Goal: Entertainment & Leisure: Consume media (video, audio)

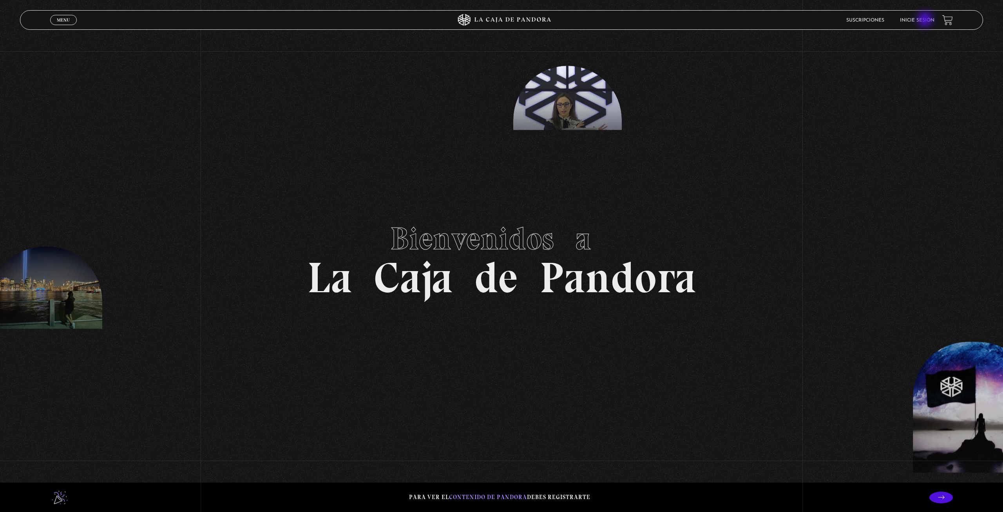
click at [926, 20] on link "Inicie sesión" at bounding box center [917, 20] width 34 height 5
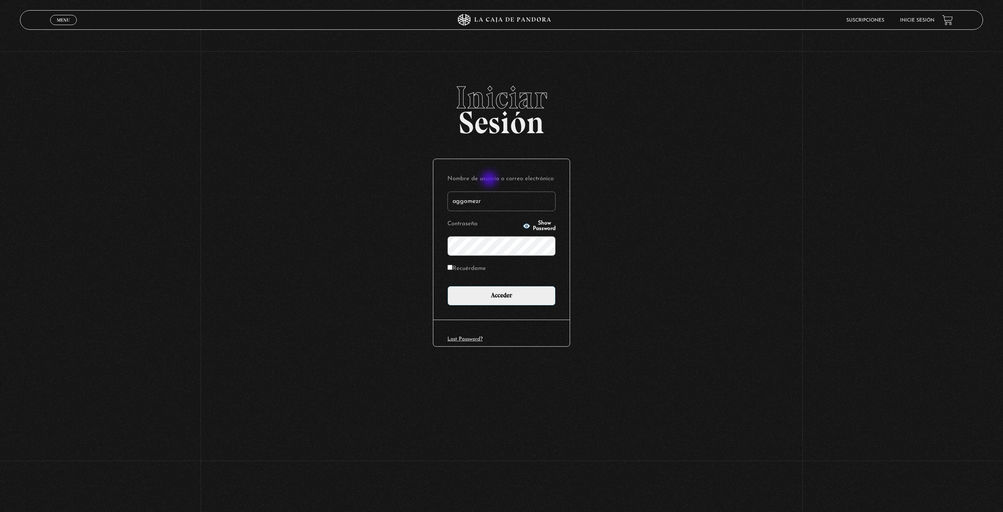
type input "aggomezr"
click at [447, 286] on input "Acceder" at bounding box center [501, 296] width 108 height 20
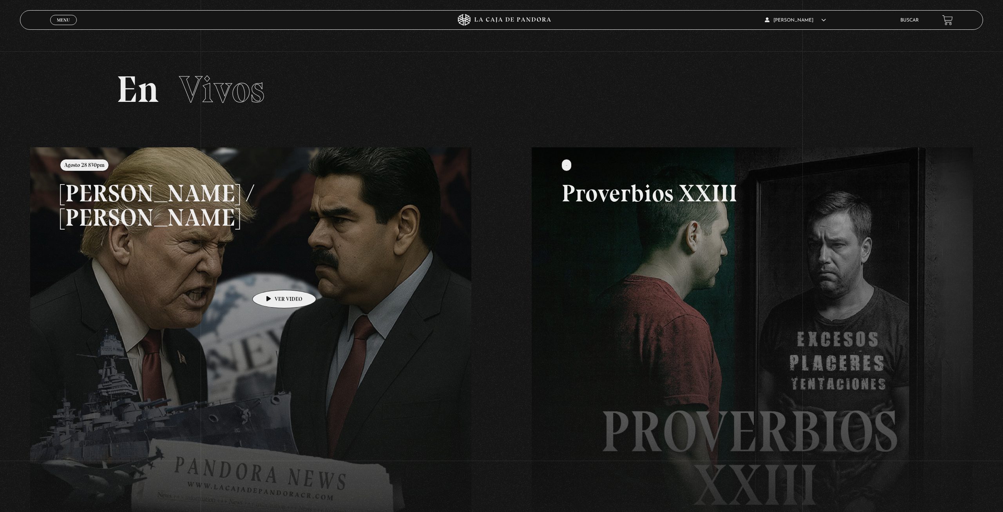
click at [272, 278] on link at bounding box center [531, 403] width 1003 height 512
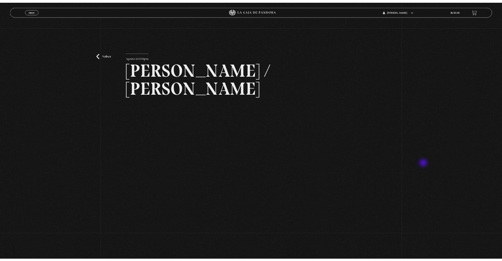
scroll to position [40, 0]
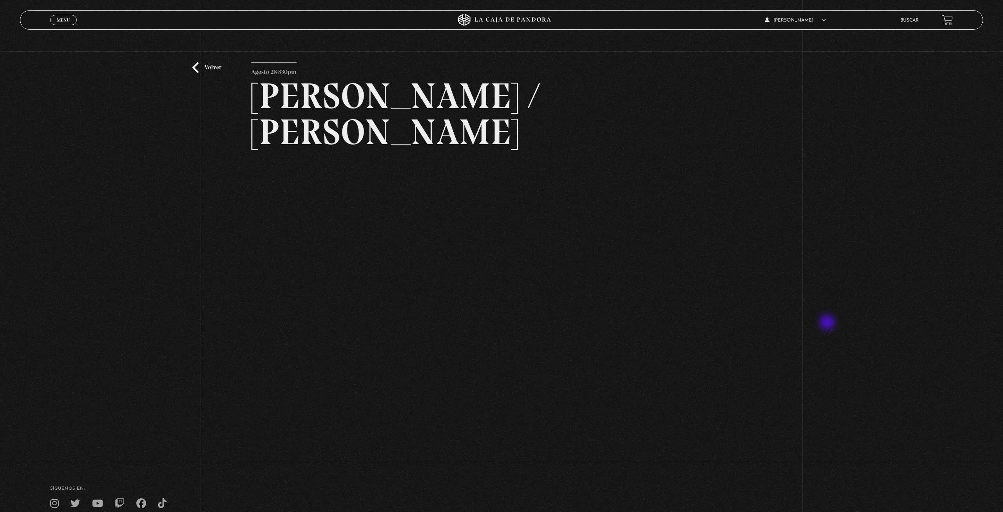
click at [828, 323] on div "Volver [DATE] 830pm [PERSON_NAME] / [GEOGRAPHIC_DATA]" at bounding box center [501, 235] width 1003 height 448
click at [844, 344] on div "Volver [DATE] 830pm [PERSON_NAME] / [GEOGRAPHIC_DATA]" at bounding box center [501, 235] width 1003 height 448
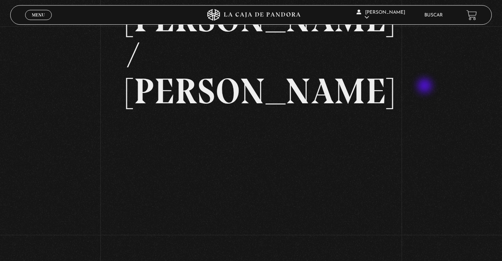
scroll to position [81, 0]
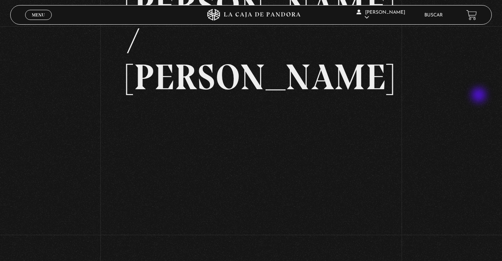
click at [479, 96] on div "Volver [DATE] 830pm [PERSON_NAME] / [GEOGRAPHIC_DATA]" at bounding box center [251, 105] width 502 height 318
click at [455, 165] on div "Volver [DATE] 830pm [PERSON_NAME] / [GEOGRAPHIC_DATA]" at bounding box center [251, 105] width 502 height 318
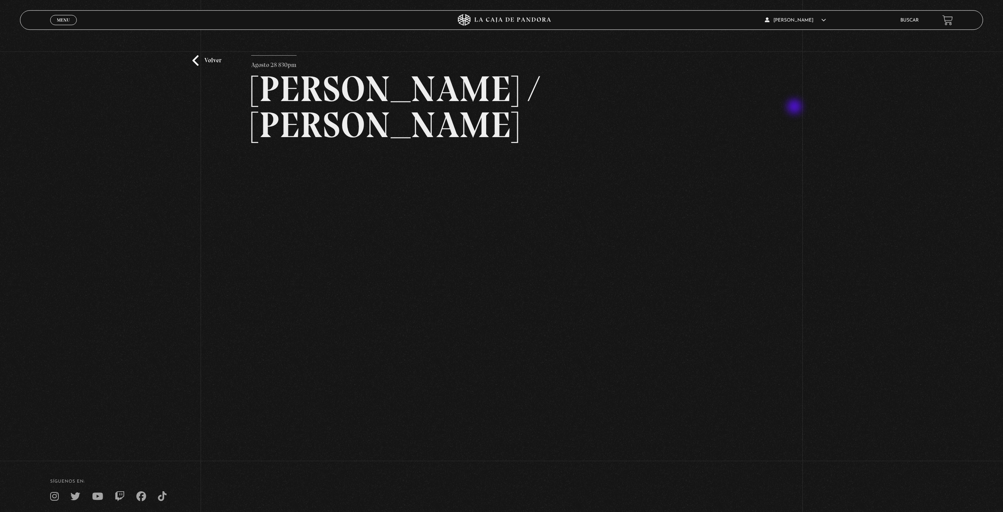
scroll to position [31, 0]
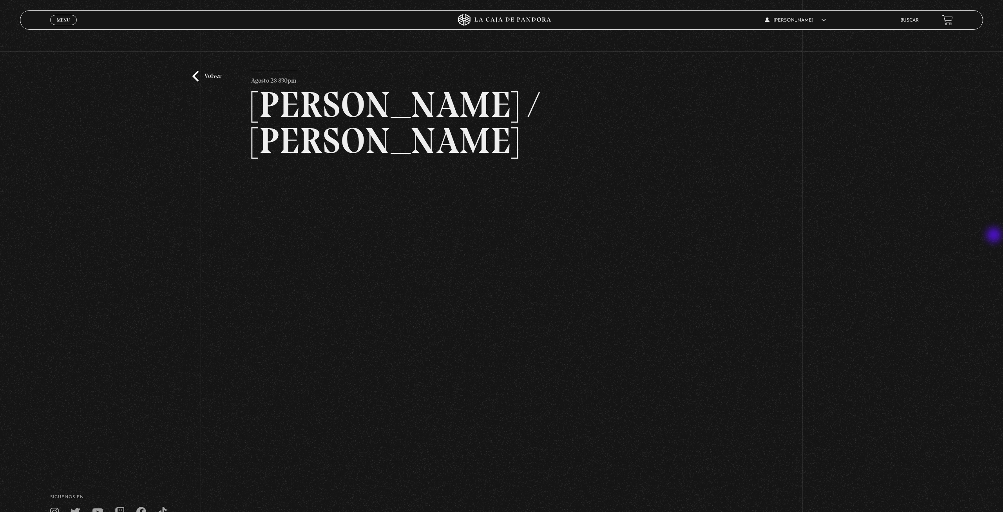
click at [995, 236] on div "Volver [DATE] 830pm [PERSON_NAME] / [GEOGRAPHIC_DATA]" at bounding box center [501, 244] width 1003 height 448
